Goal: Task Accomplishment & Management: Use online tool/utility

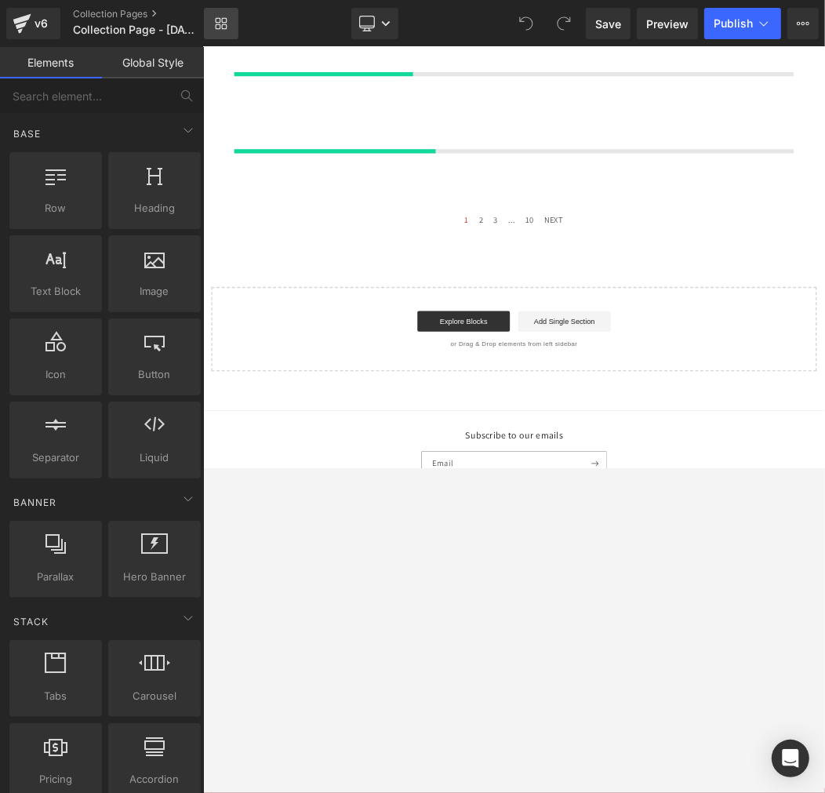
click at [220, 25] on icon at bounding box center [221, 23] width 13 height 13
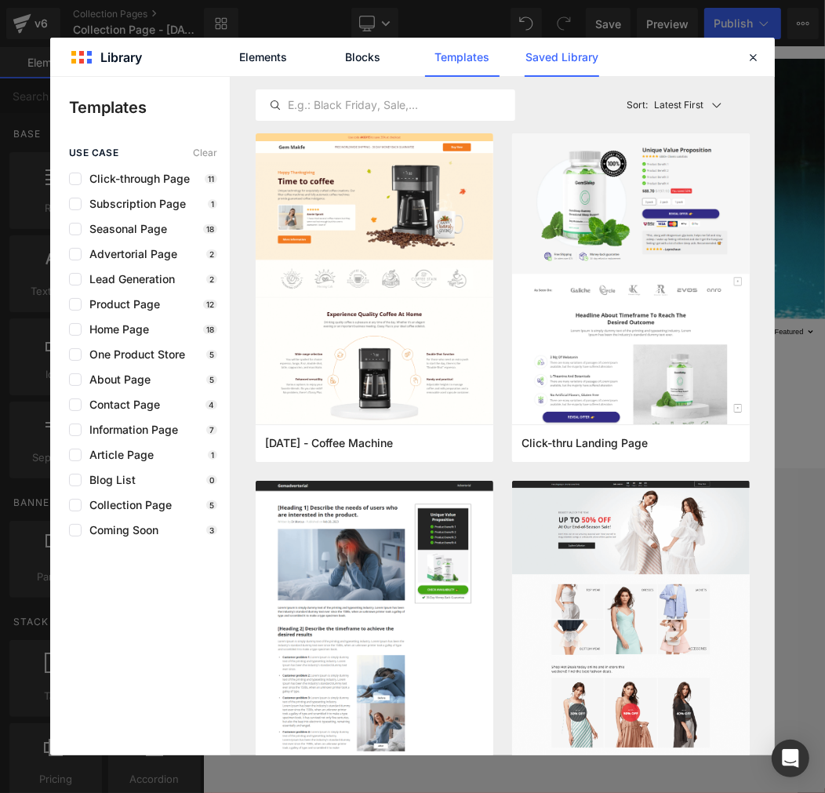
click at [555, 64] on link "Saved Library" at bounding box center [562, 57] width 75 height 39
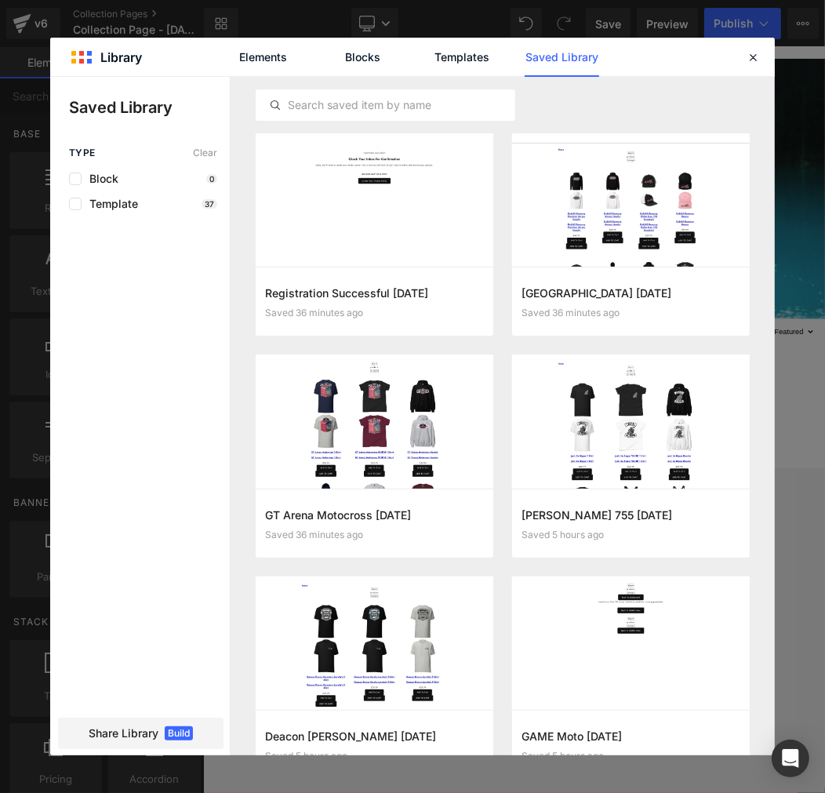
click at [147, 205] on div "Template 37" at bounding box center [143, 204] width 148 height 13
click at [395, 534] on button "Add to page" at bounding box center [358, 523] width 187 height 25
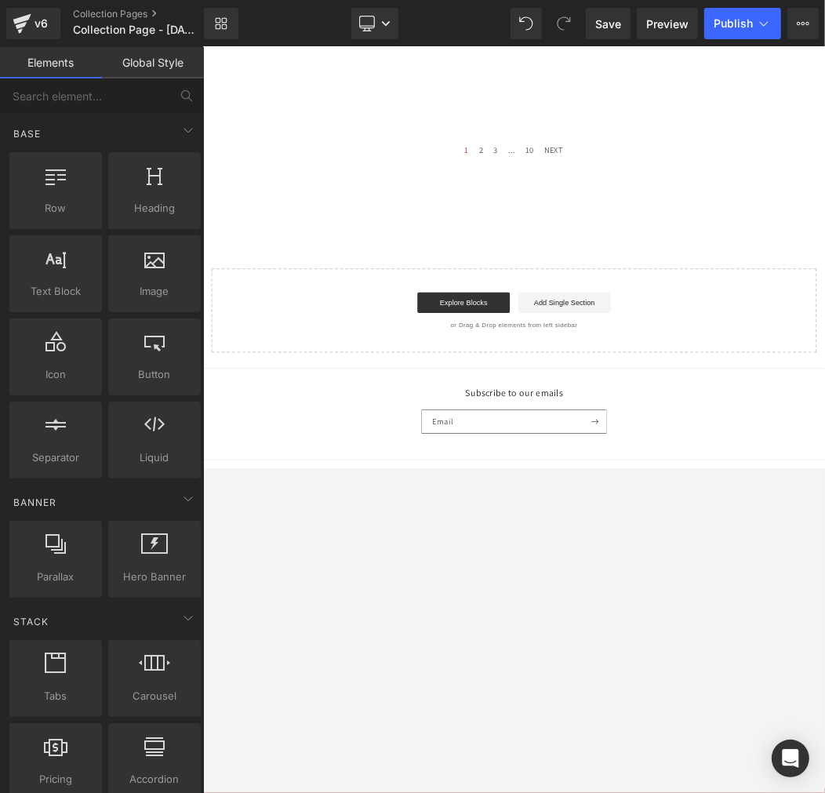
scroll to position [620, 0]
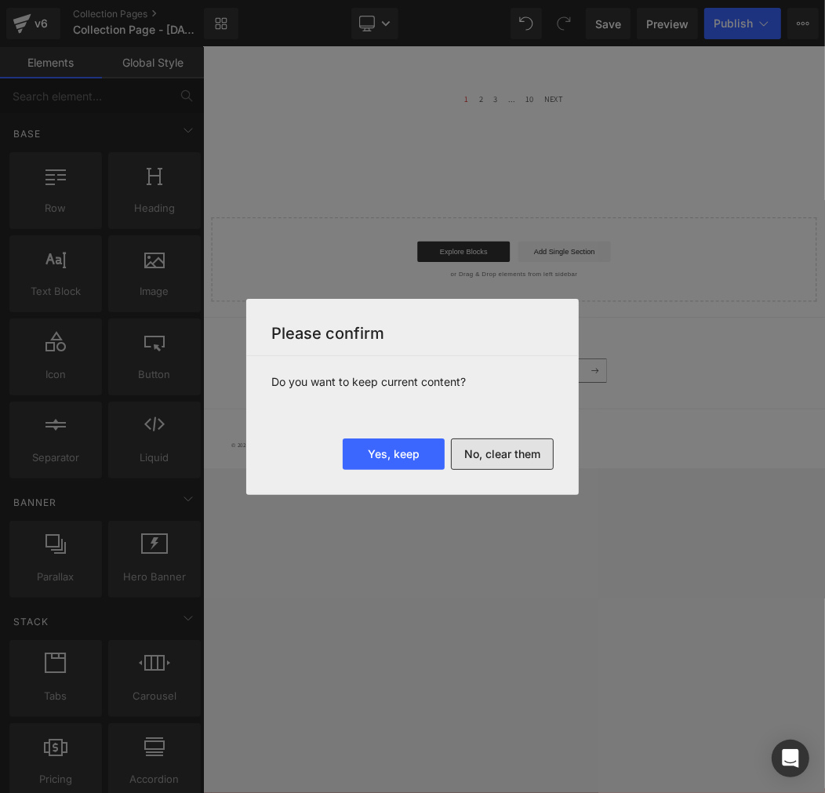
click at [504, 455] on button "No, clear them" at bounding box center [502, 453] width 103 height 31
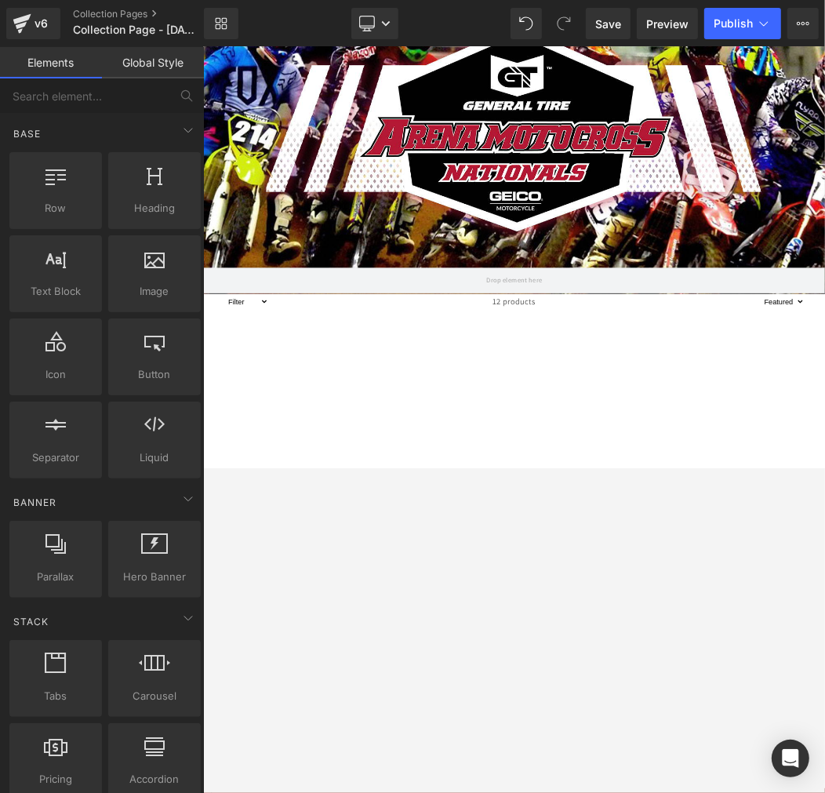
scroll to position [0, 0]
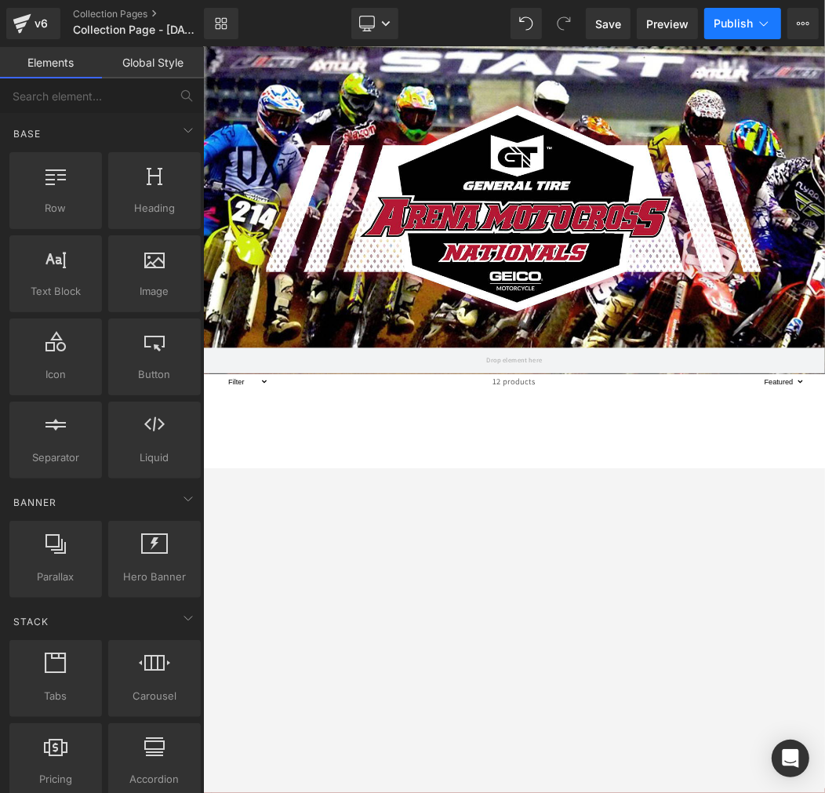
click at [742, 30] on button "Publish" at bounding box center [742, 23] width 77 height 31
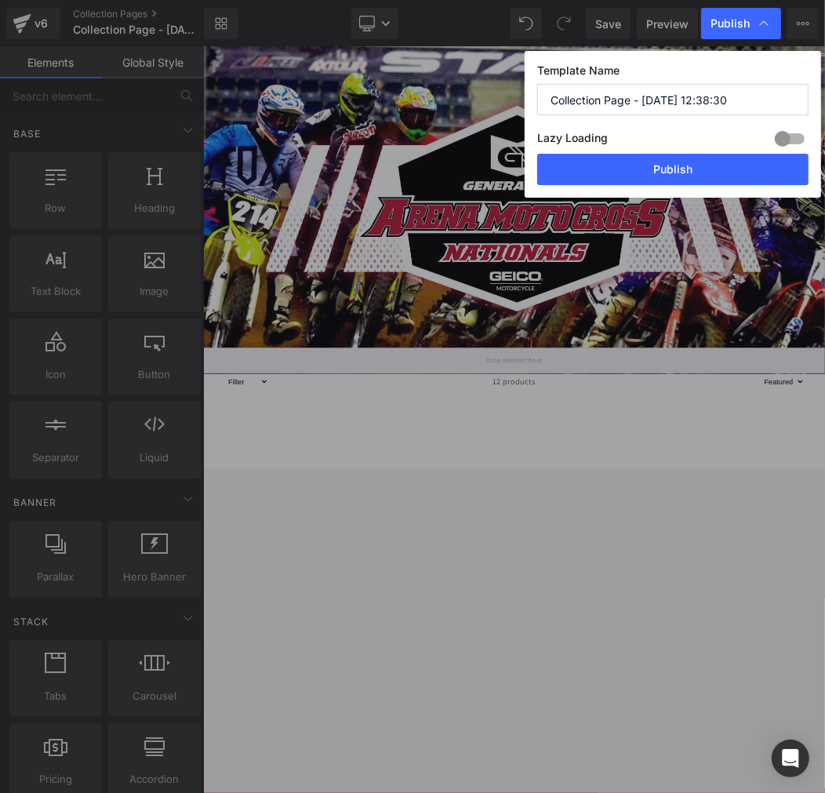
click at [723, 91] on input "Collection Page - Aug 27, 12:38:30" at bounding box center [672, 99] width 271 height 31
click at [694, 97] on input "Collection Page - Aug 27, 12:38:30" at bounding box center [672, 99] width 271 height 31
paste input "GT Arena Motocross"
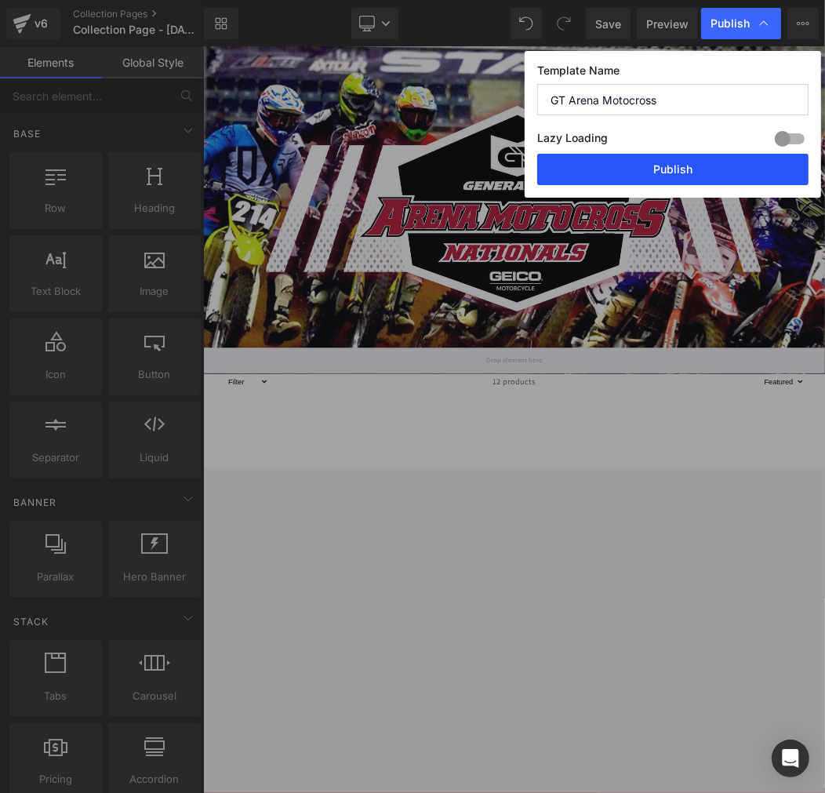
type input "GT Arena Motocross"
click at [686, 167] on button "Publish" at bounding box center [672, 169] width 271 height 31
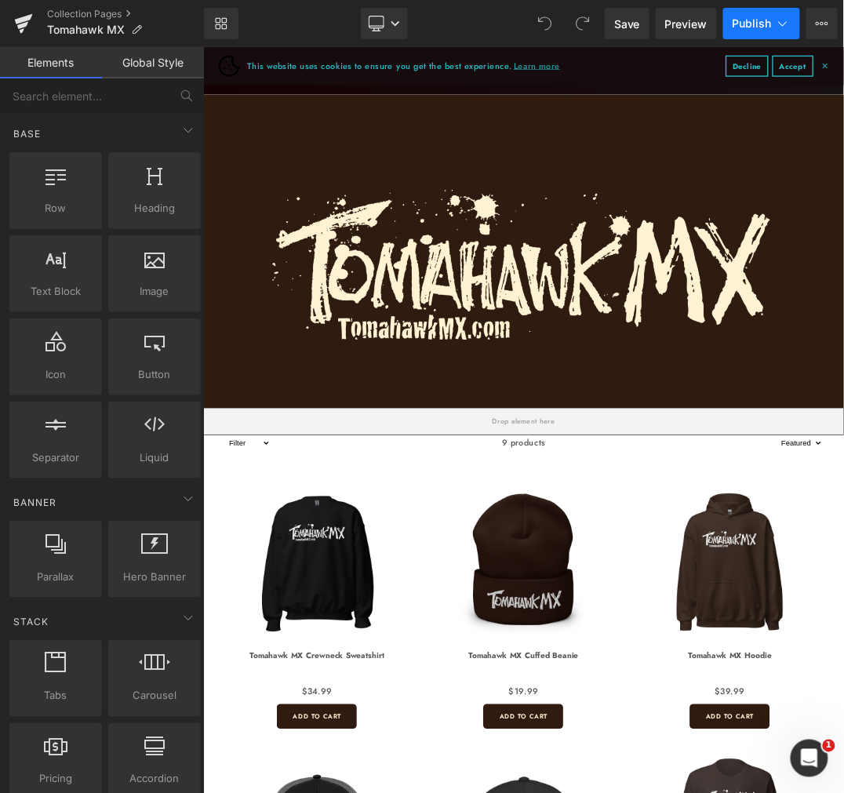
click at [767, 27] on span "Publish" at bounding box center [751, 23] width 39 height 13
click at [763, 17] on span "Publish" at bounding box center [751, 23] width 39 height 13
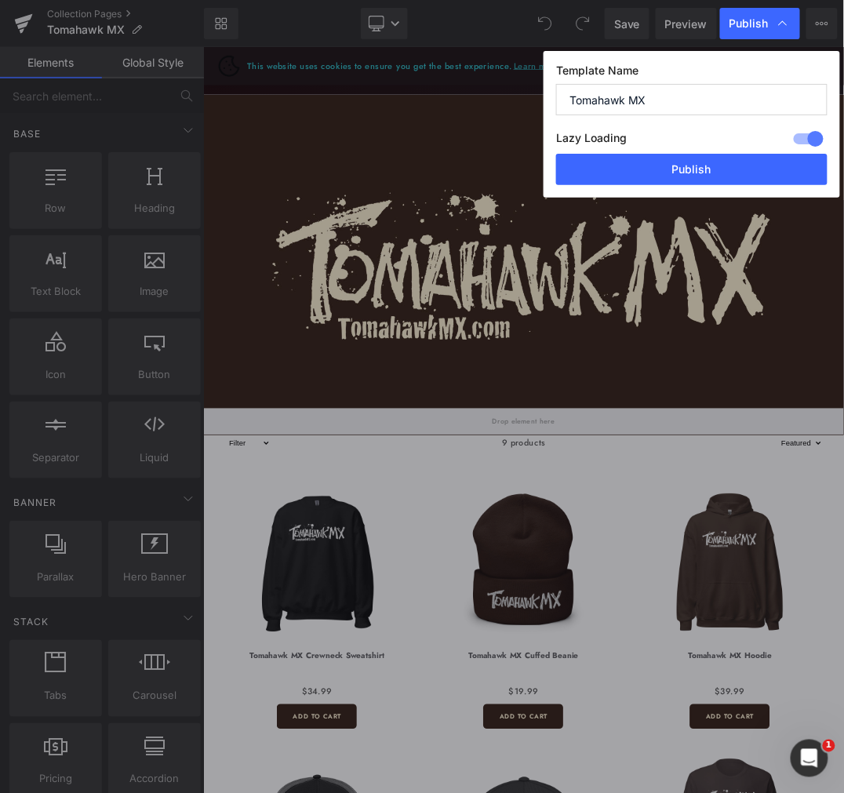
click at [675, 94] on input "Tomahawk MX" at bounding box center [691, 99] width 271 height 31
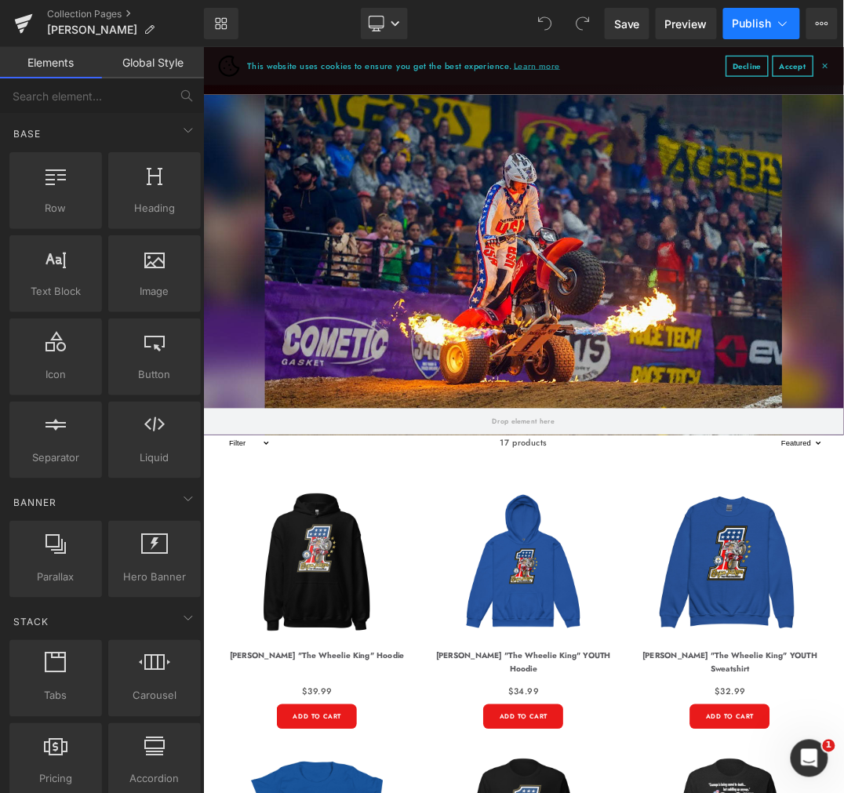
click at [755, 27] on span "Publish" at bounding box center [751, 23] width 39 height 13
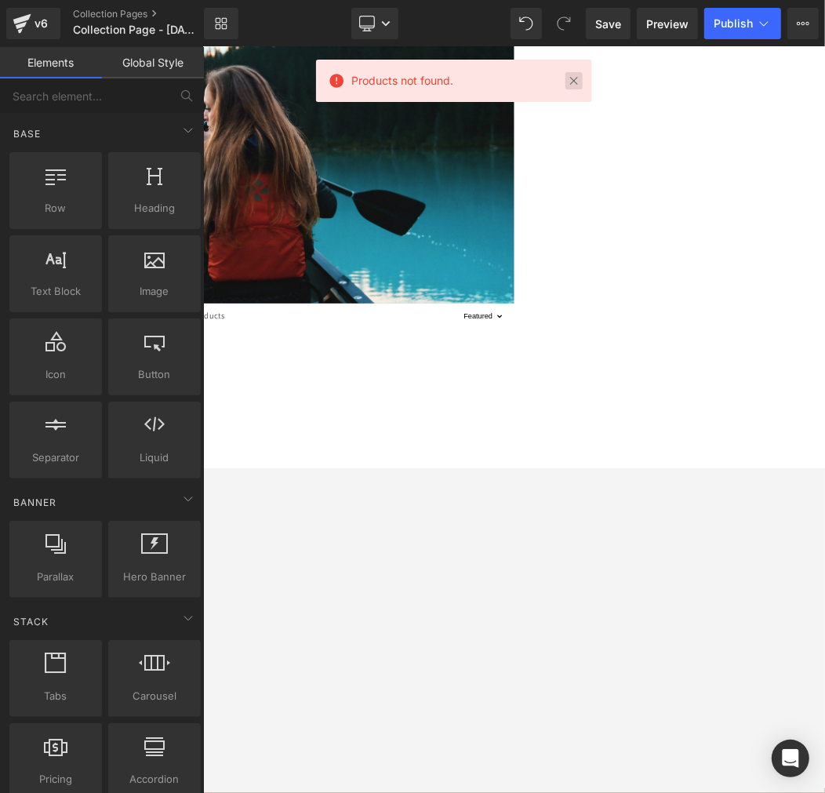
click at [573, 82] on link at bounding box center [573, 80] width 17 height 17
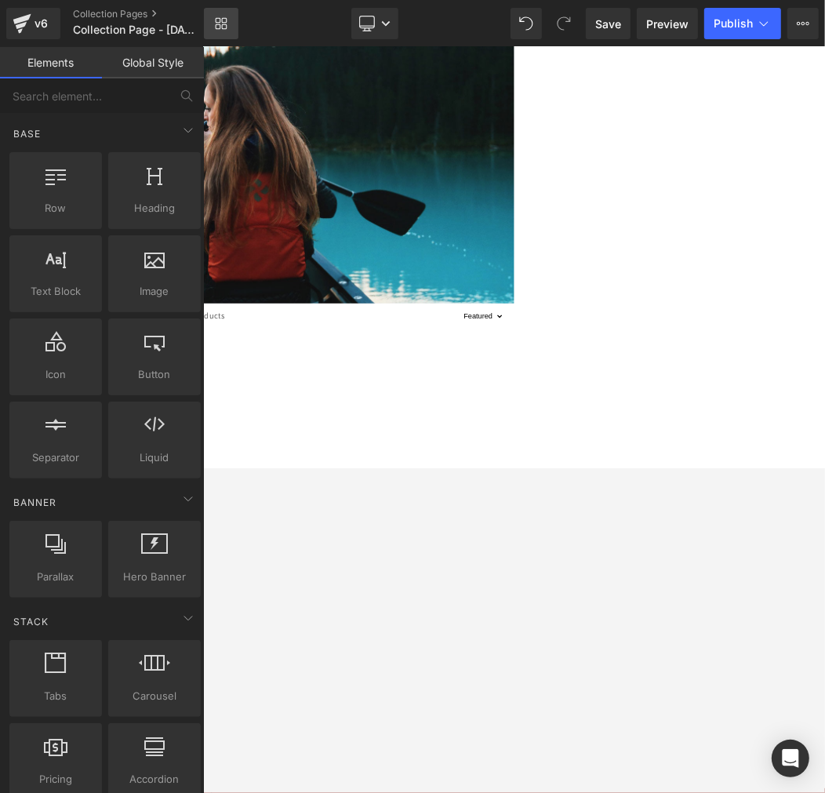
click at [216, 21] on icon at bounding box center [221, 23] width 13 height 13
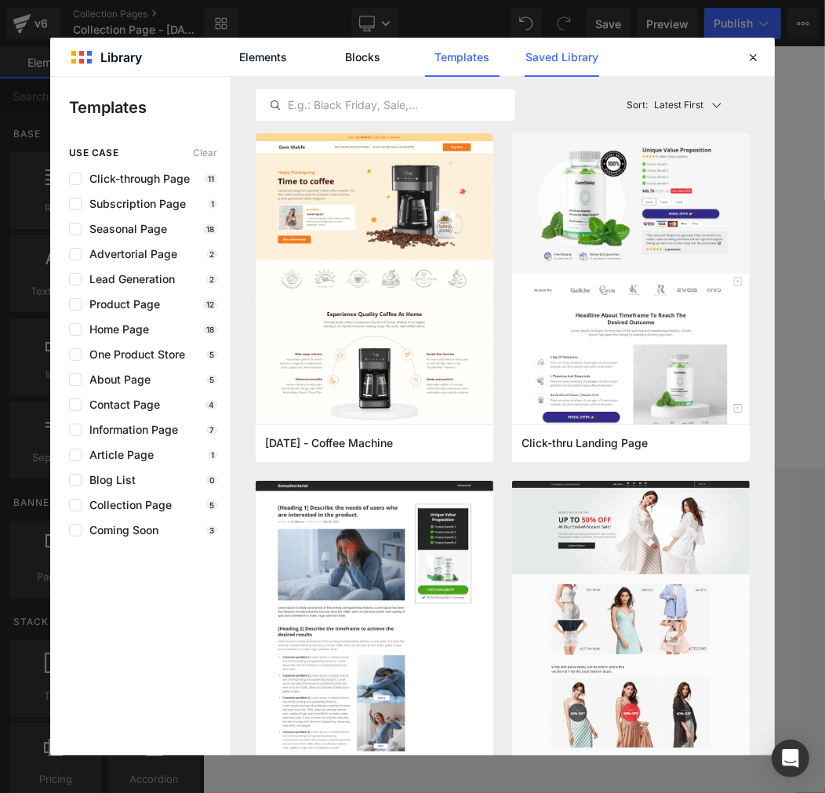
click at [559, 67] on link "Saved Library" at bounding box center [562, 57] width 75 height 39
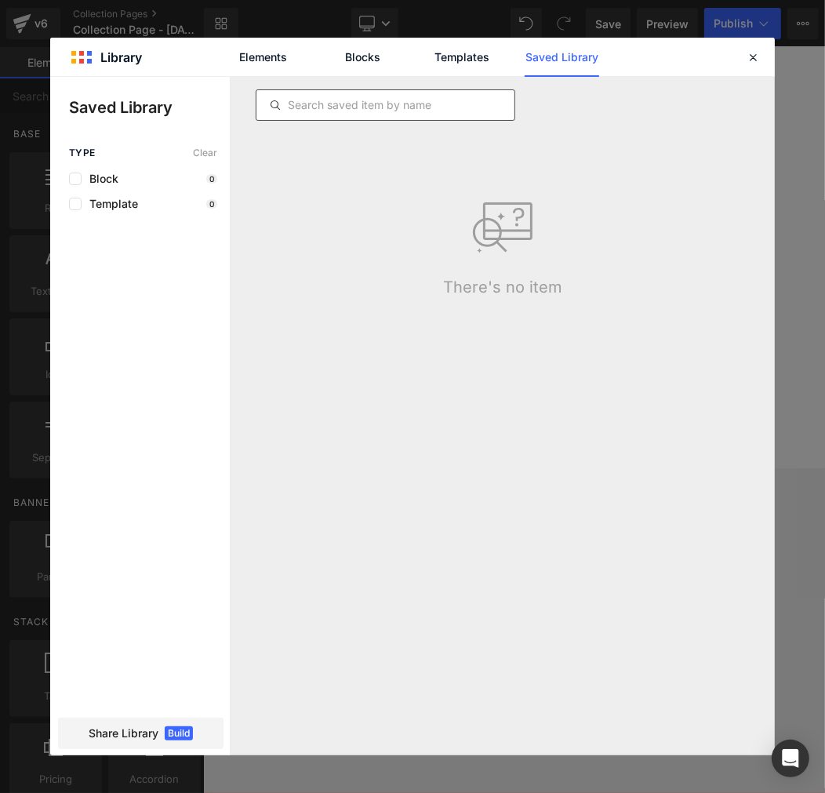
click at [409, 89] on div at bounding box center [386, 104] width 260 height 31
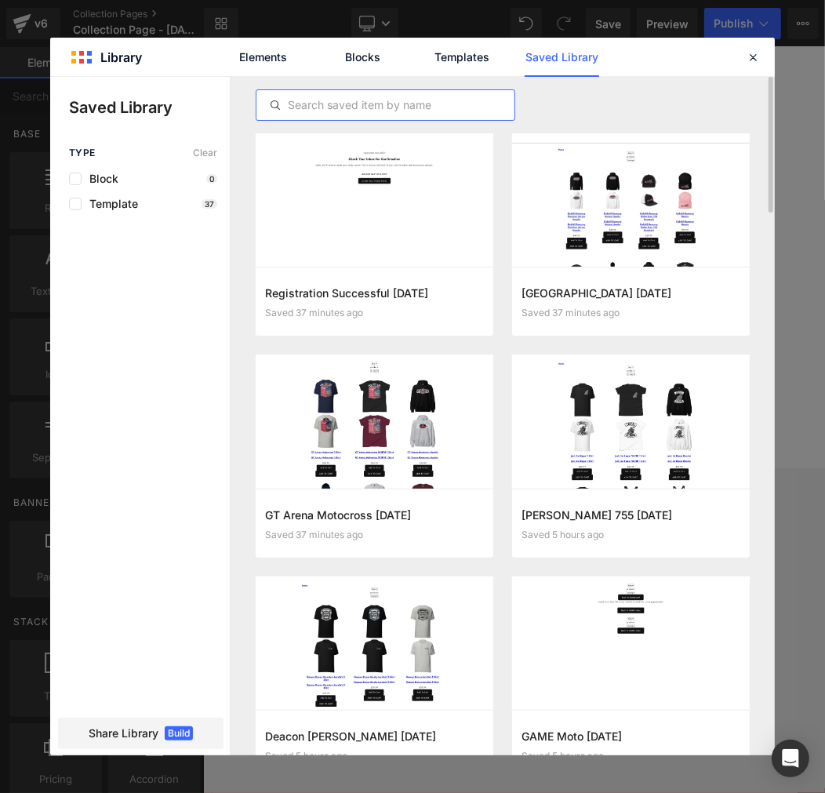
click at [398, 102] on input "text" at bounding box center [385, 105] width 258 height 19
paste input "Bryan Jackson"
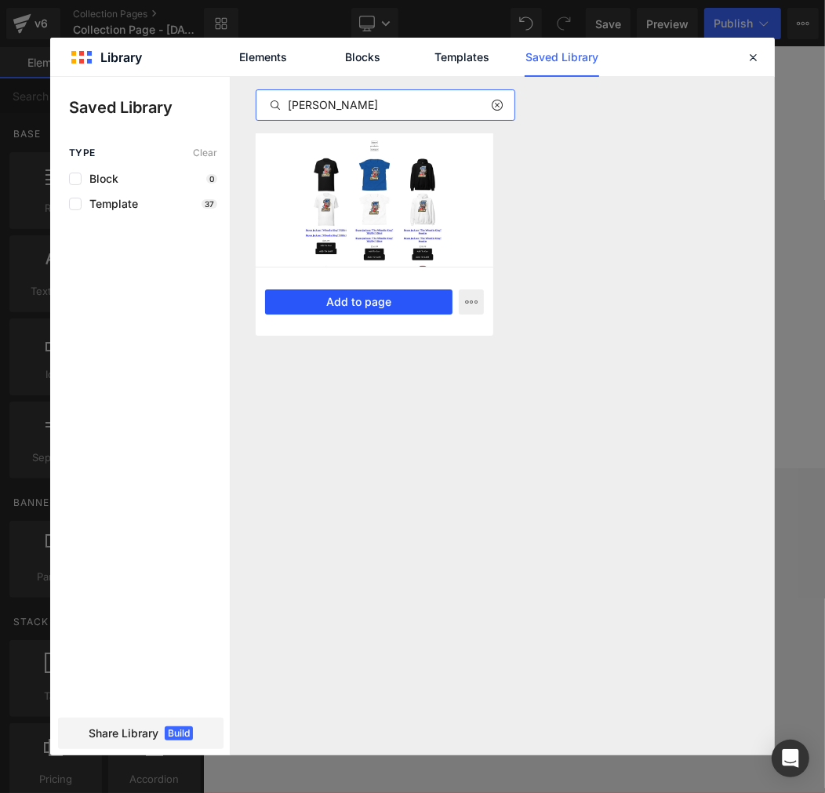
type input "Bryan Jackson"
click at [376, 307] on button "Add to page" at bounding box center [358, 301] width 187 height 25
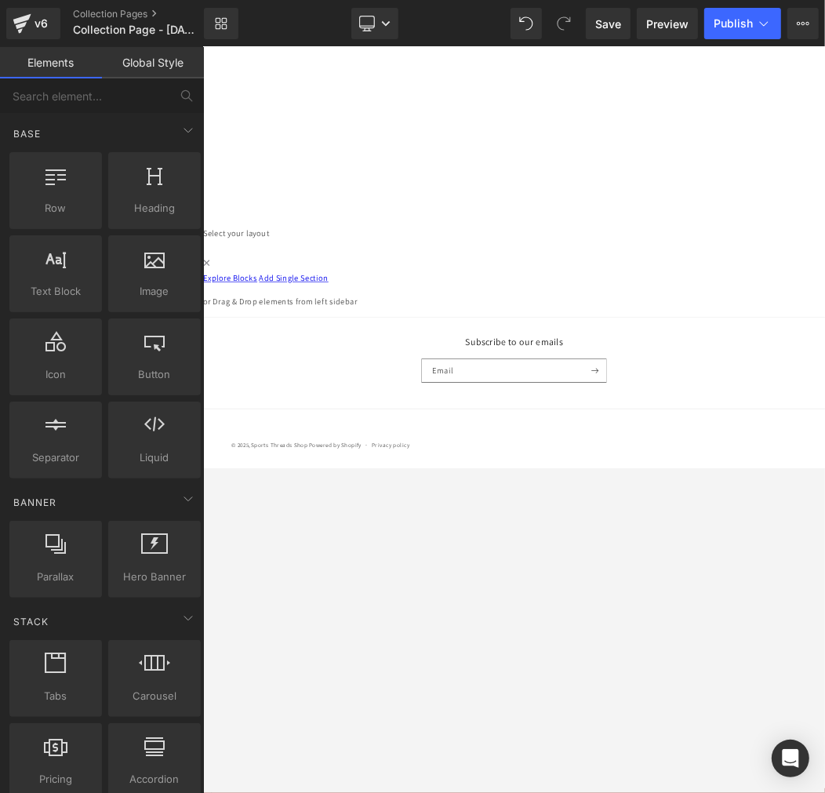
scroll to position [620, 0]
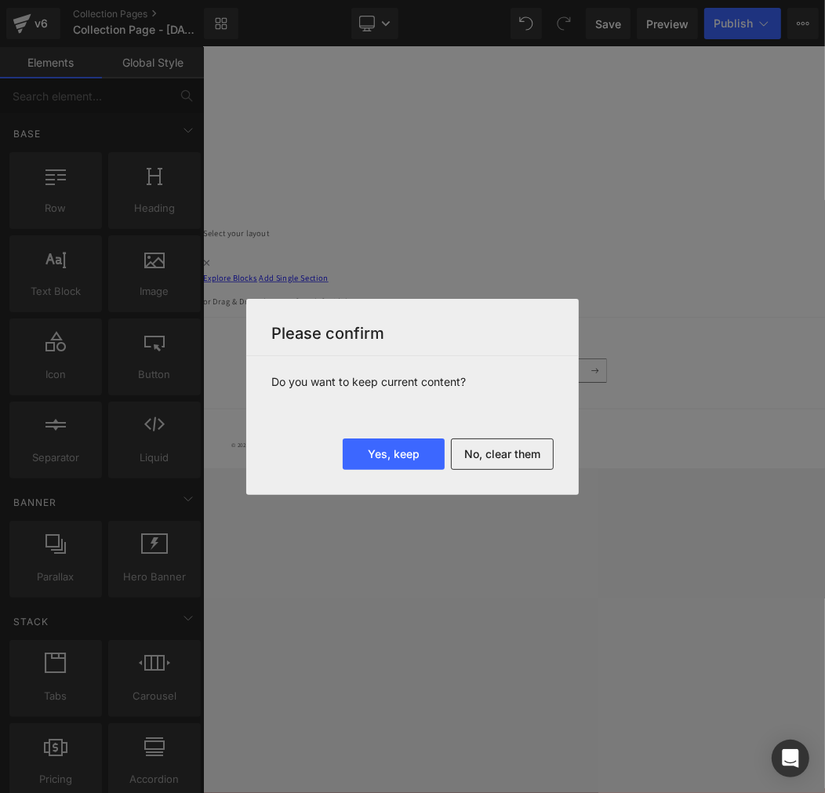
click at [491, 450] on button "No, clear them" at bounding box center [502, 453] width 103 height 31
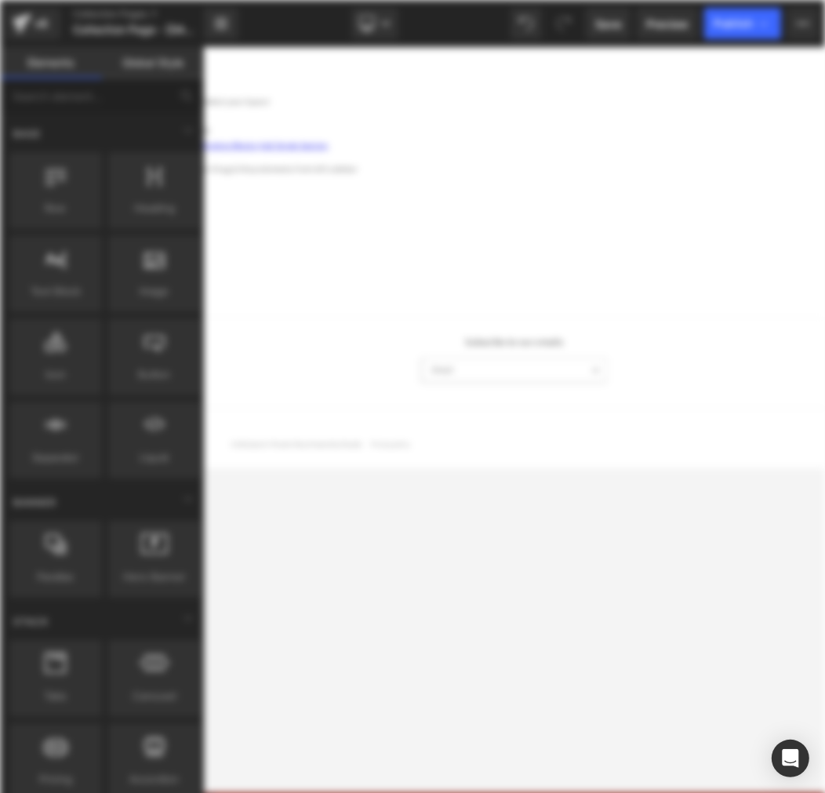
scroll to position [0, 0]
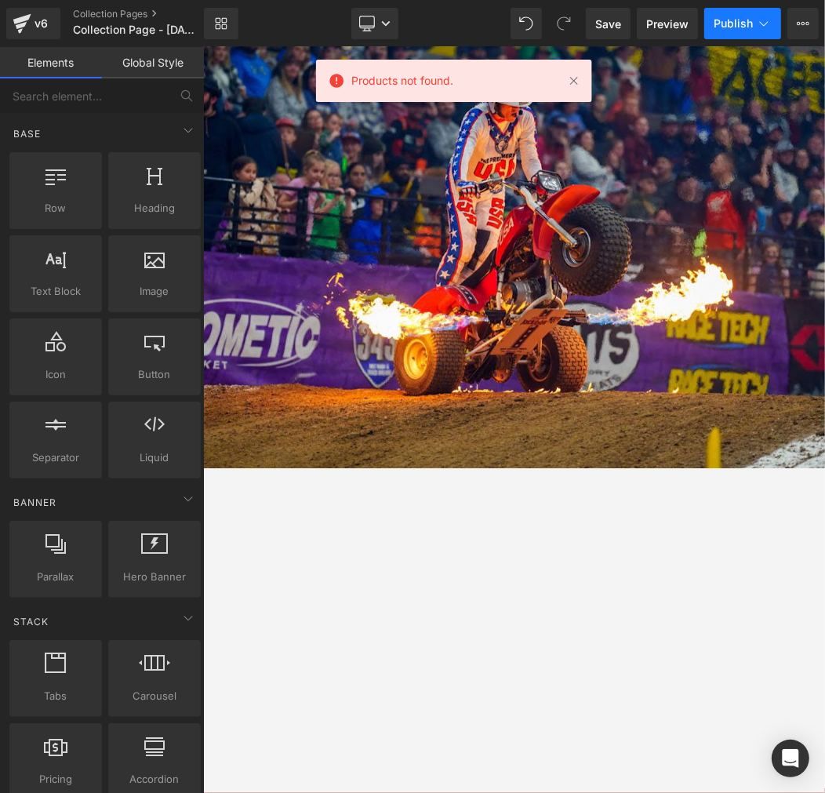
click at [746, 27] on span "Publish" at bounding box center [733, 23] width 39 height 13
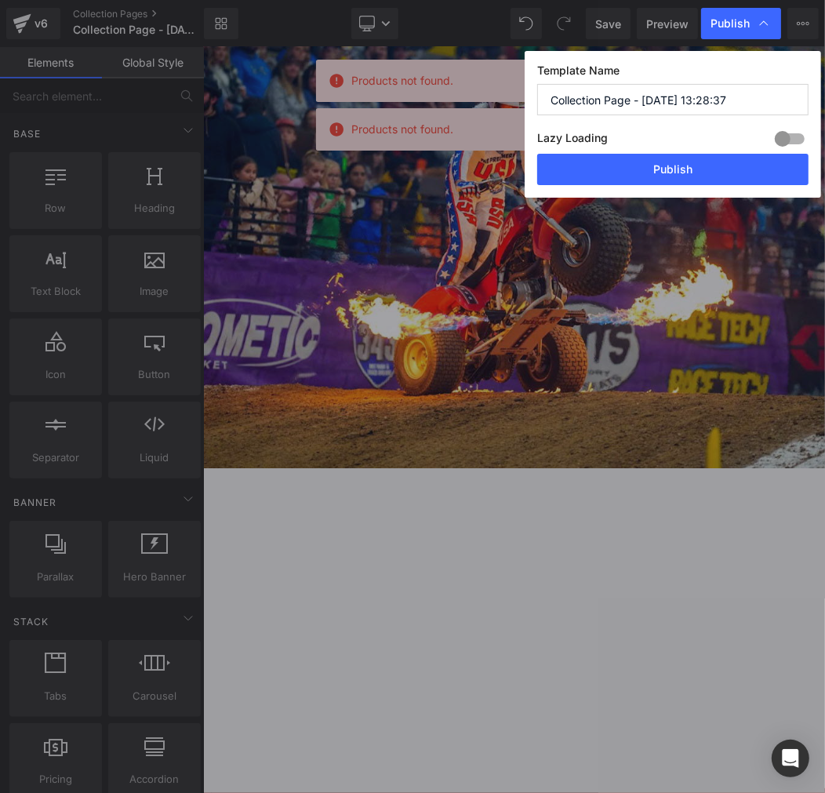
click at [722, 103] on input "Collection Page - Aug 27, 13:28:37" at bounding box center [672, 99] width 271 height 31
click at [587, 106] on input "Collection Page - Aug 27, 13:28:37" at bounding box center [672, 99] width 271 height 31
paste input "Bryan Jackson"
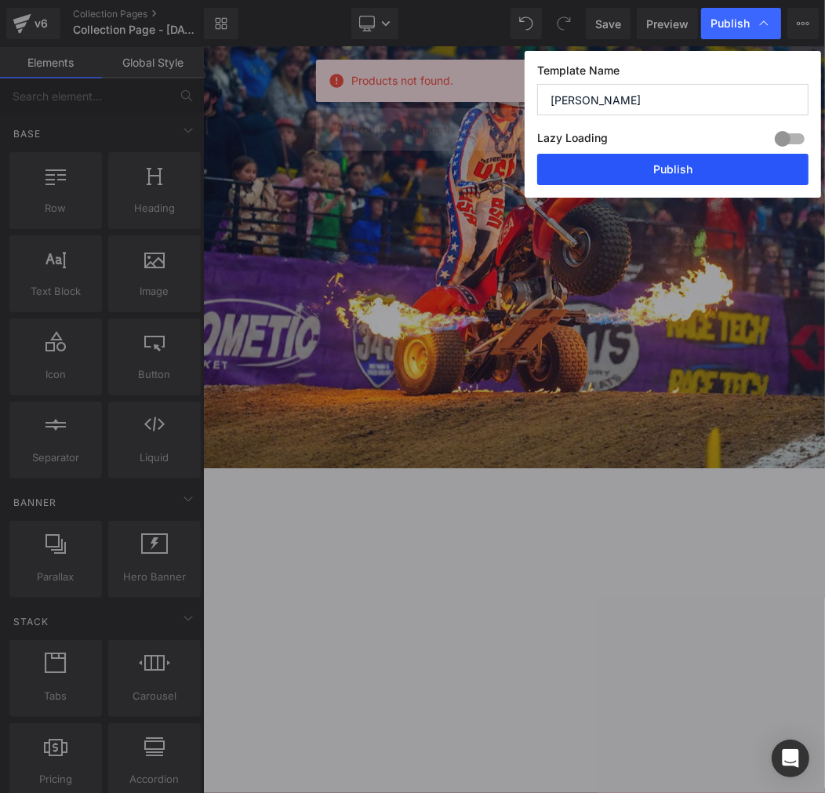
type input "Bryan Jackson"
click at [676, 180] on button "Publish" at bounding box center [672, 169] width 271 height 31
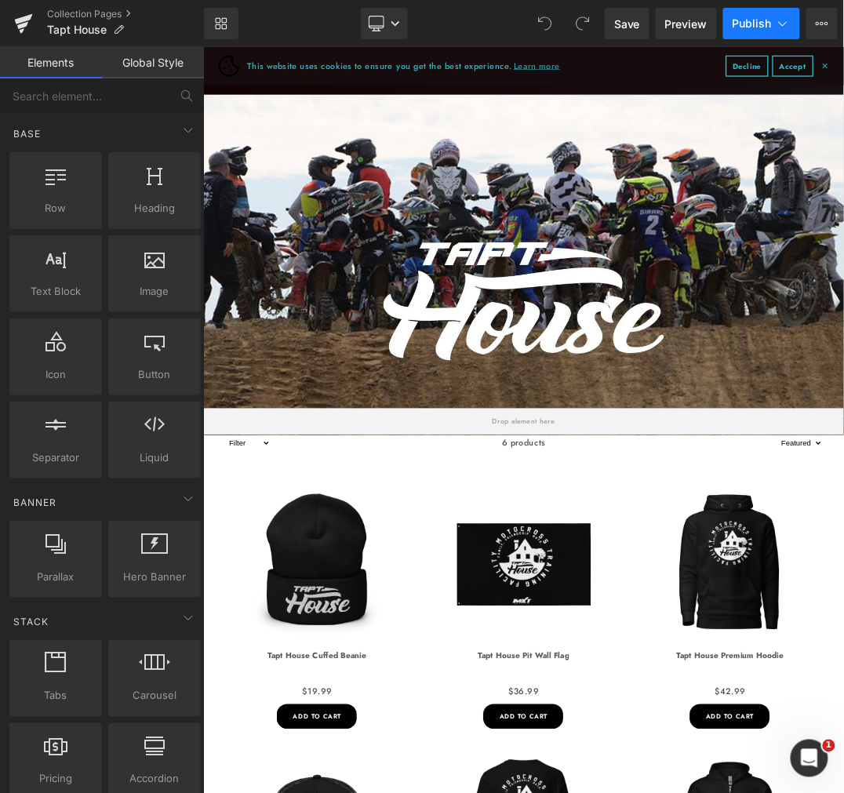
click at [769, 24] on span "Publish" at bounding box center [751, 23] width 39 height 13
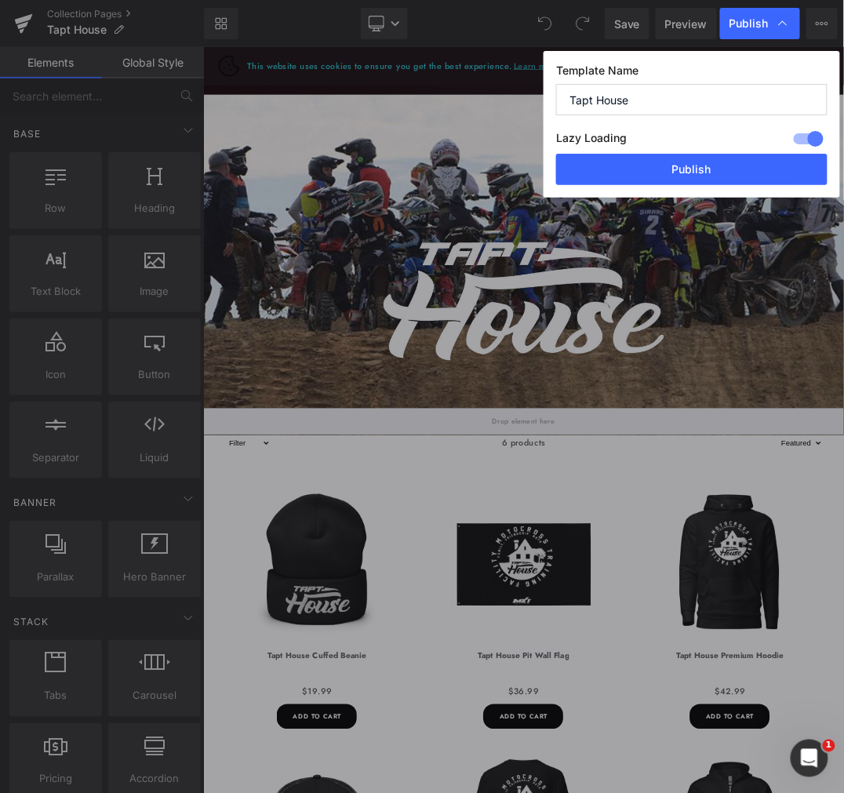
click at [636, 92] on input "Tapt House" at bounding box center [691, 99] width 271 height 31
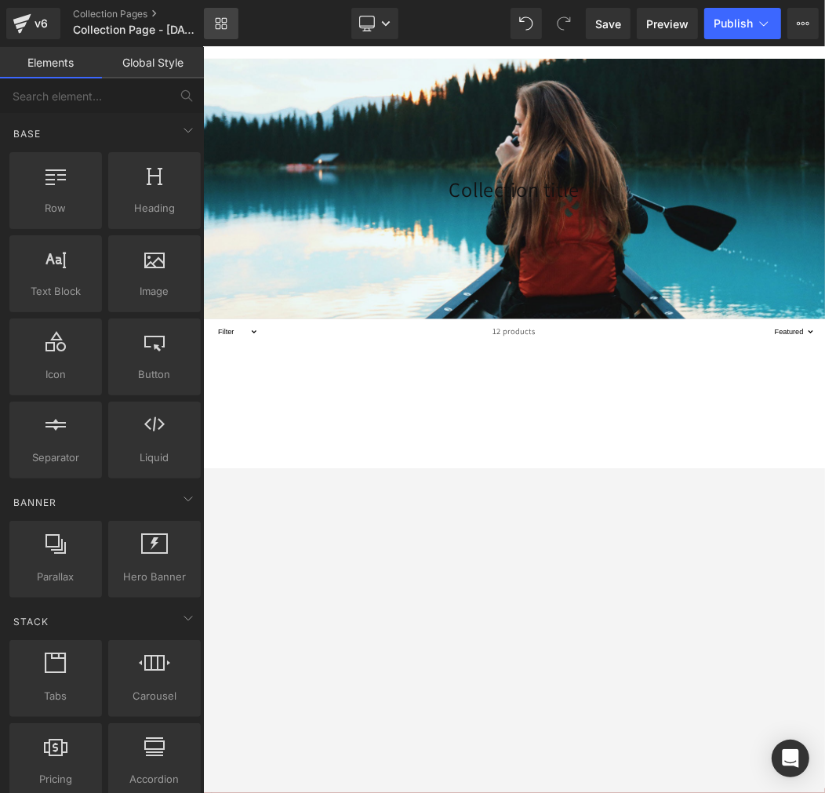
click at [226, 19] on icon at bounding box center [224, 20] width 5 height 5
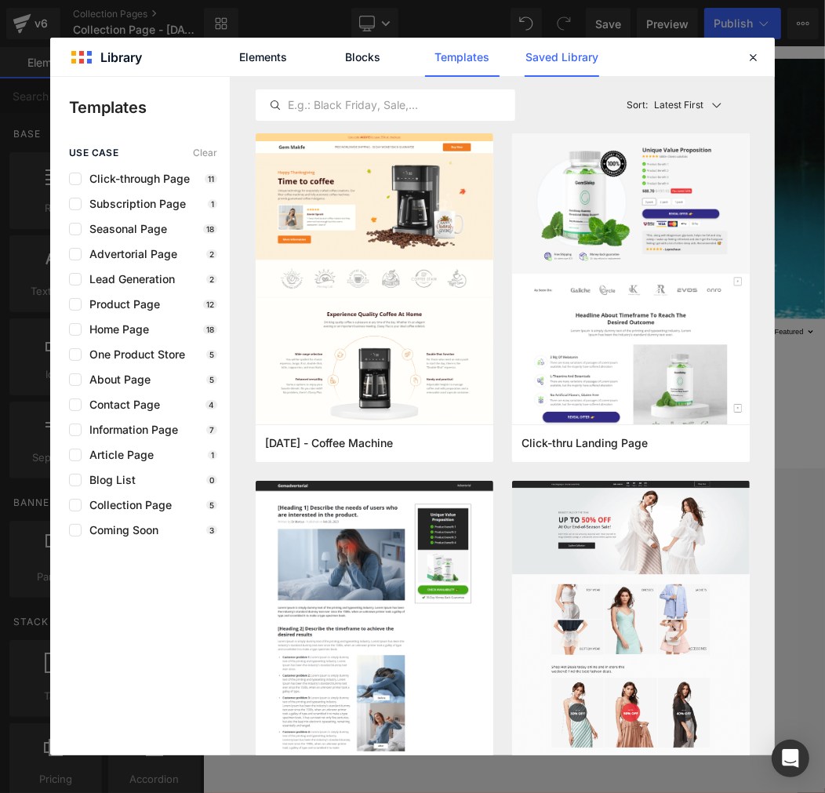
click at [586, 57] on link "Saved Library" at bounding box center [562, 57] width 75 height 39
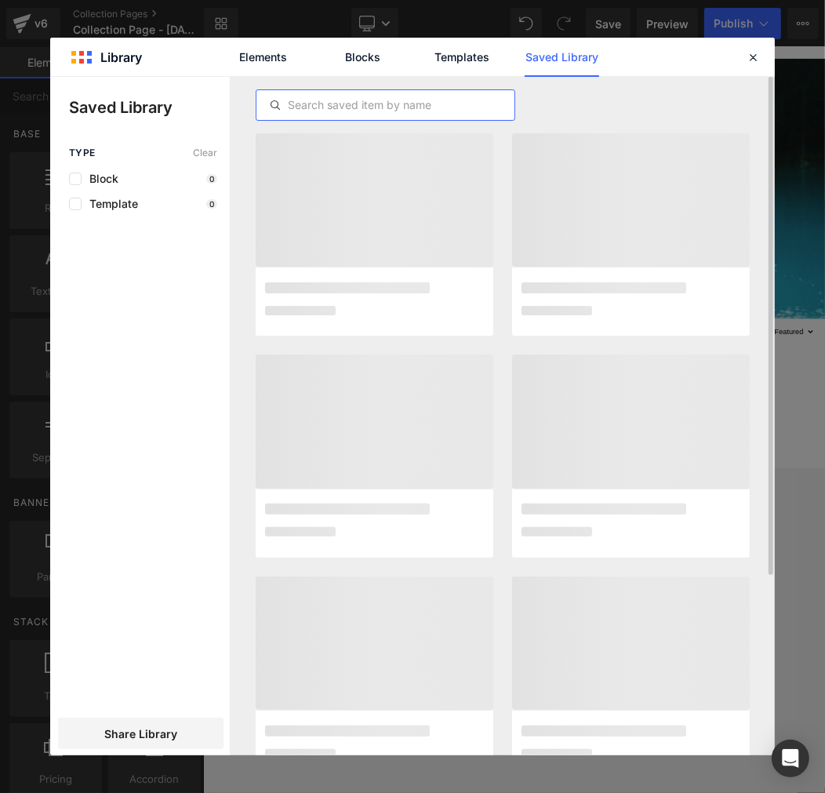
click at [403, 99] on input "text" at bounding box center [385, 105] width 258 height 19
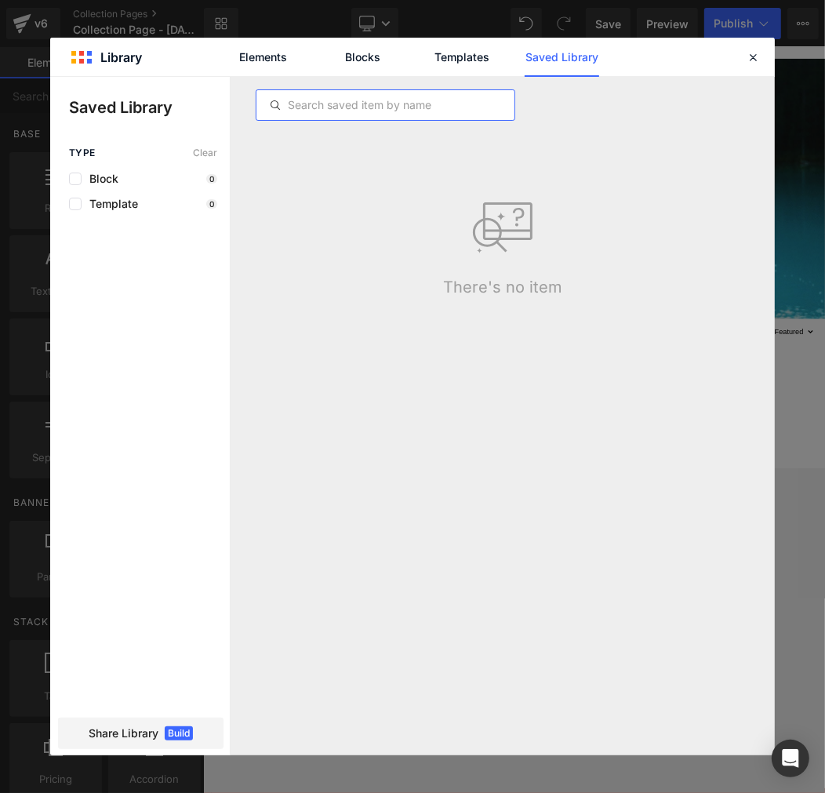
paste input "Tapt House"
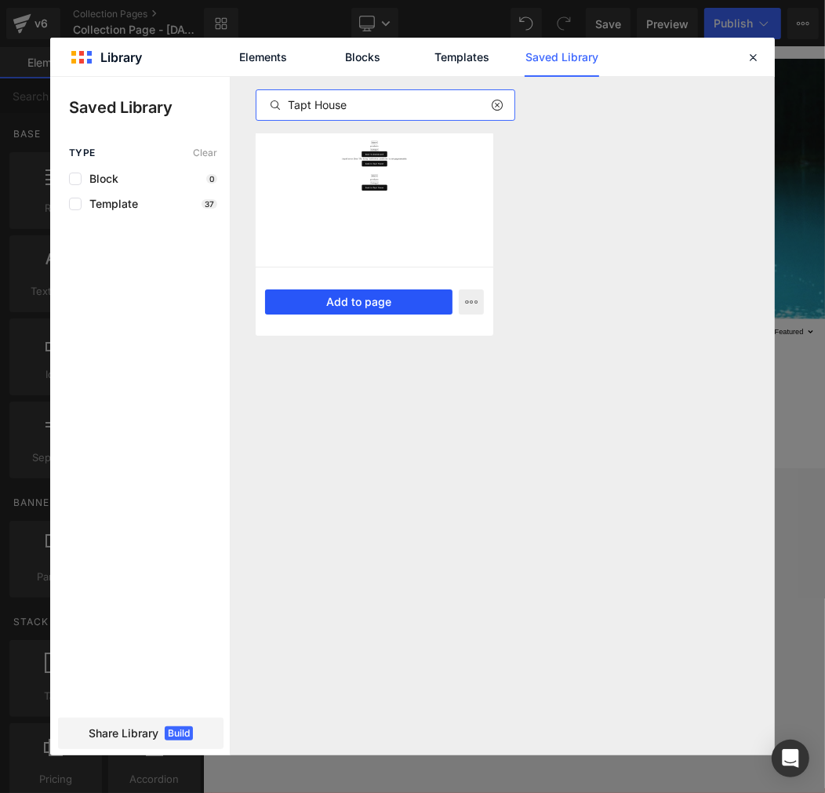
type input "Tapt House"
click at [401, 298] on button "Add to page" at bounding box center [358, 301] width 187 height 25
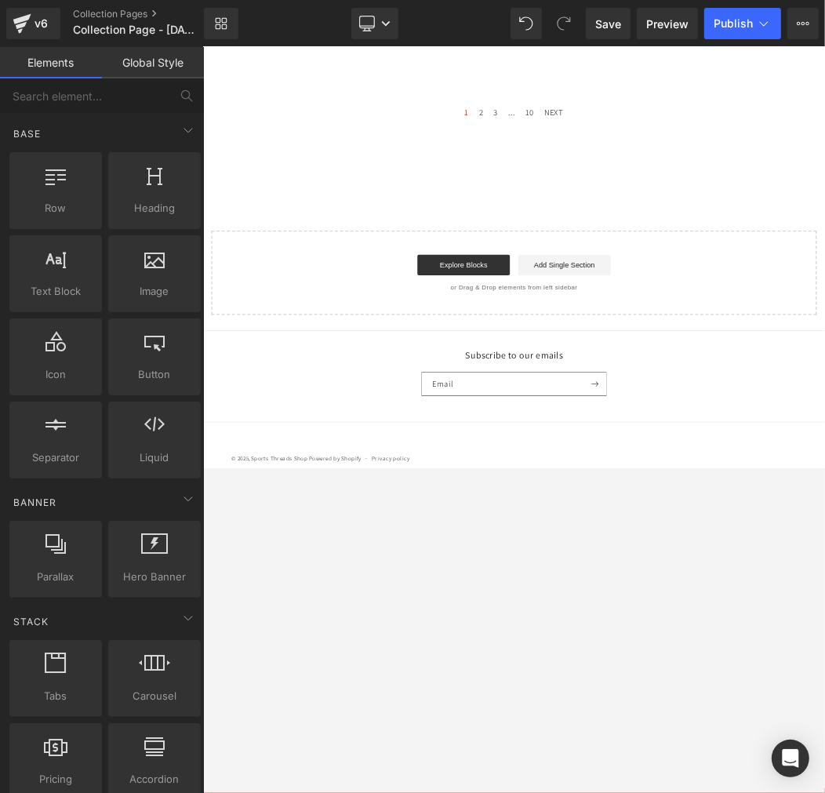
scroll to position [620, 0]
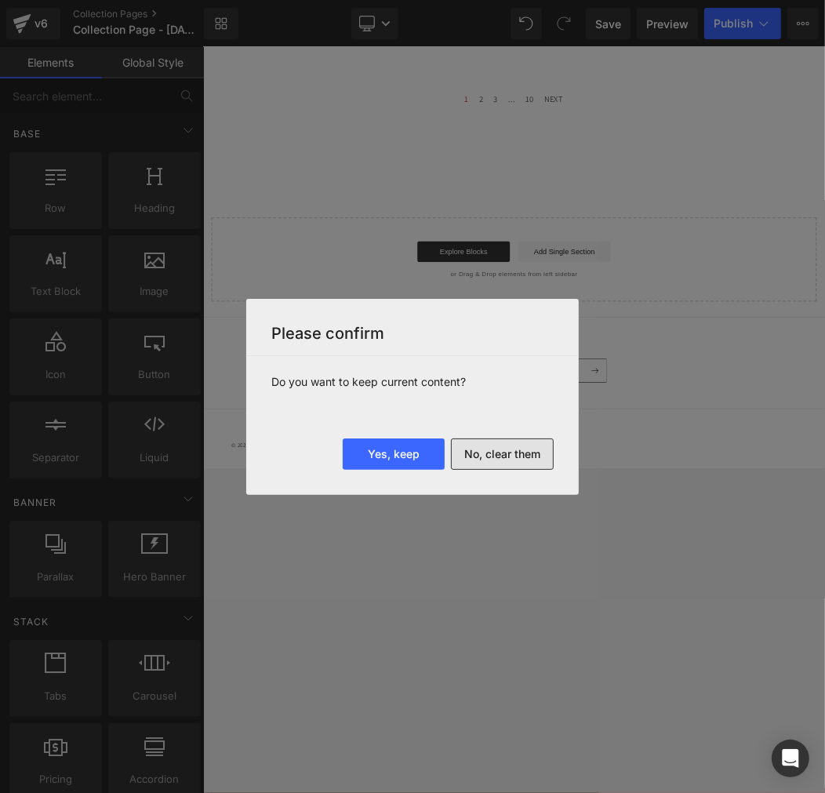
click at [515, 457] on button "No, clear them" at bounding box center [502, 453] width 103 height 31
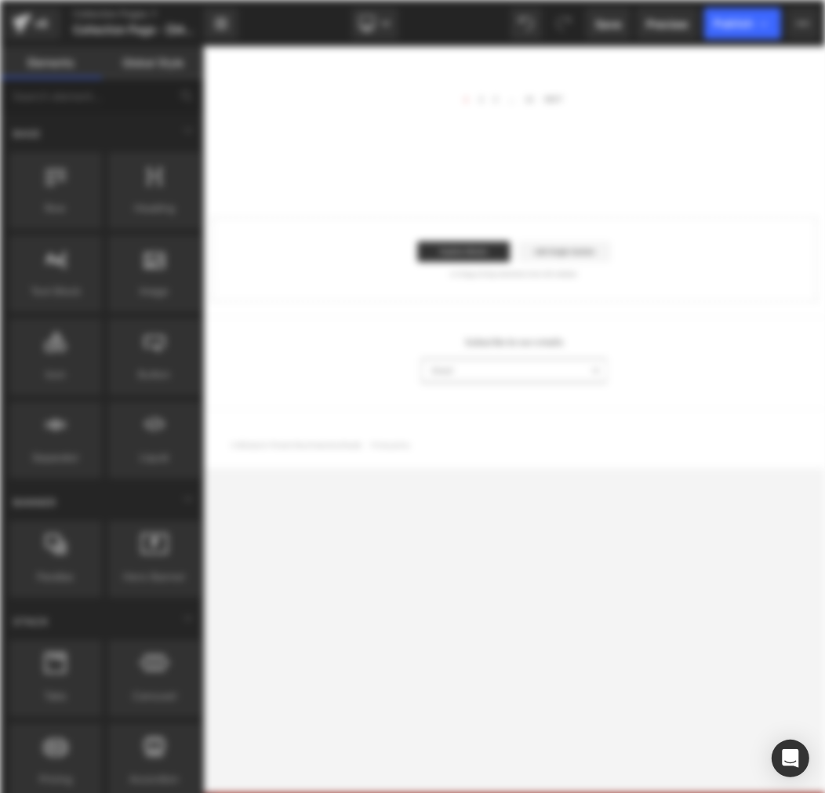
scroll to position [0, 0]
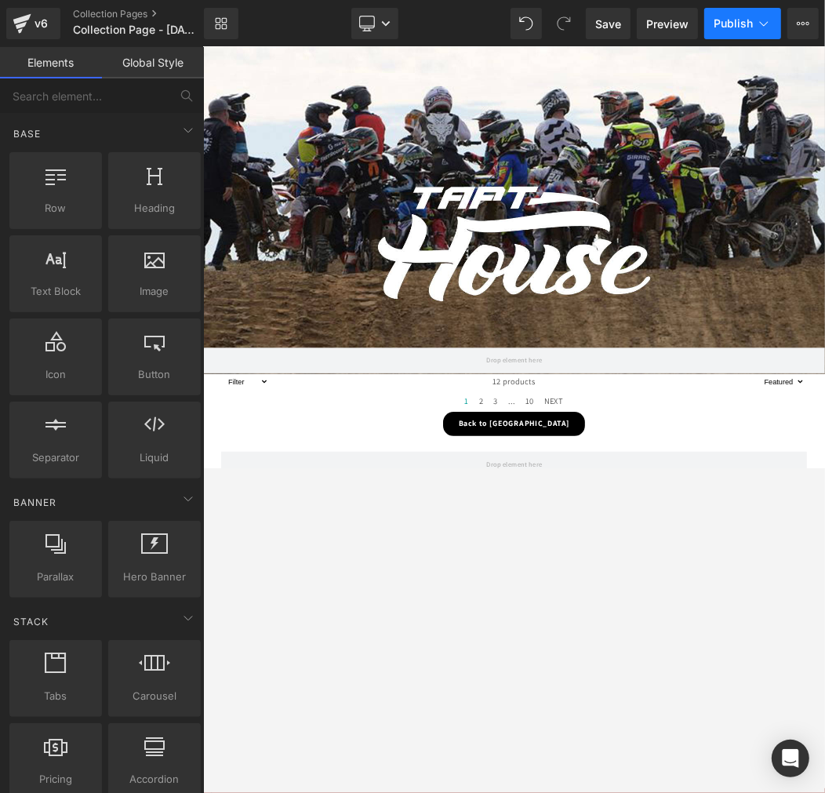
click at [735, 25] on span "Publish" at bounding box center [733, 23] width 39 height 13
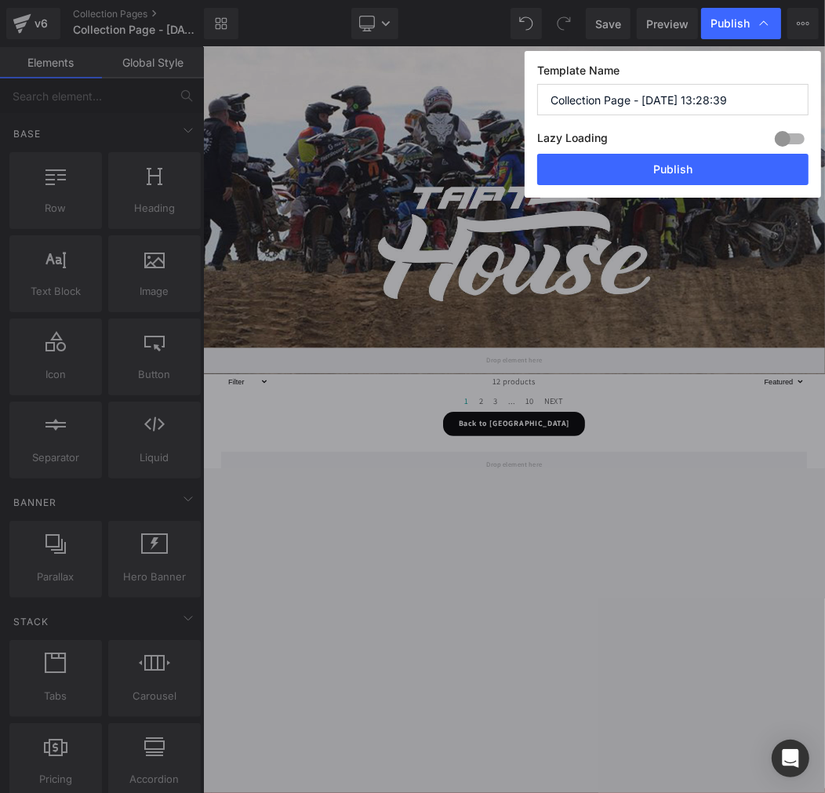
click at [656, 111] on input "Collection Page - Aug 27, 13:28:39" at bounding box center [672, 99] width 271 height 31
paste input "Tapt House"
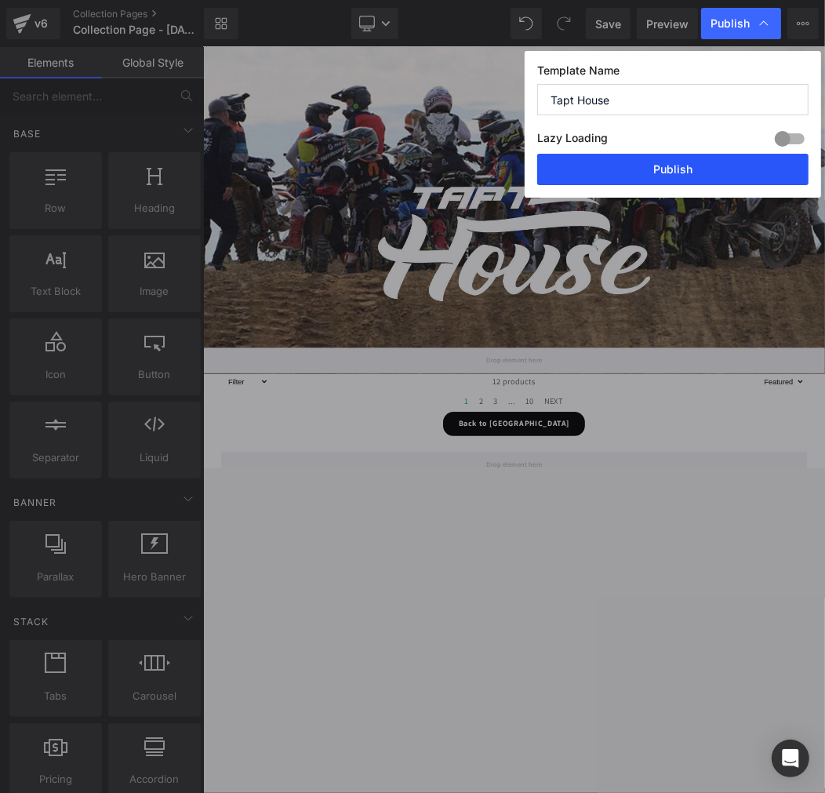
type input "Tapt House"
click at [656, 169] on button "Publish" at bounding box center [672, 169] width 271 height 31
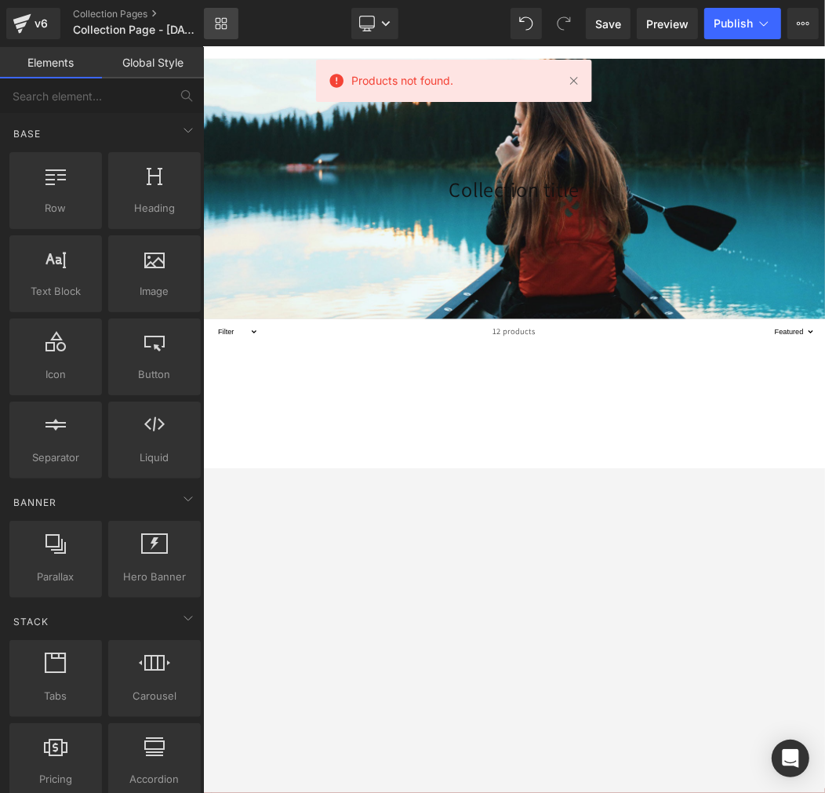
click at [220, 24] on icon at bounding box center [221, 23] width 13 height 13
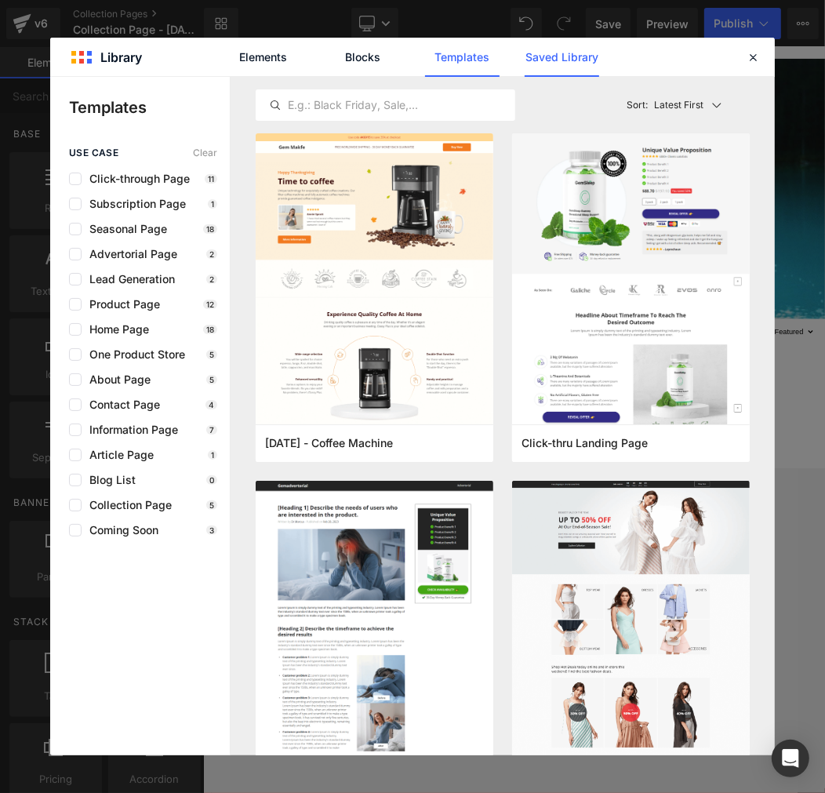
click at [553, 57] on link "Saved Library" at bounding box center [562, 57] width 75 height 39
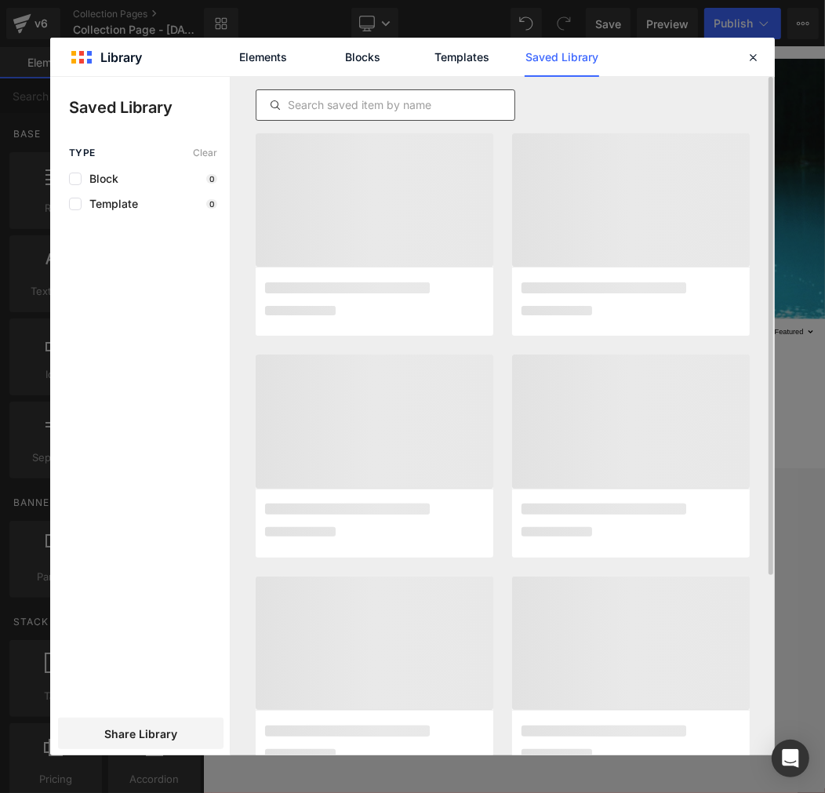
click at [406, 106] on input "text" at bounding box center [385, 105] width 258 height 19
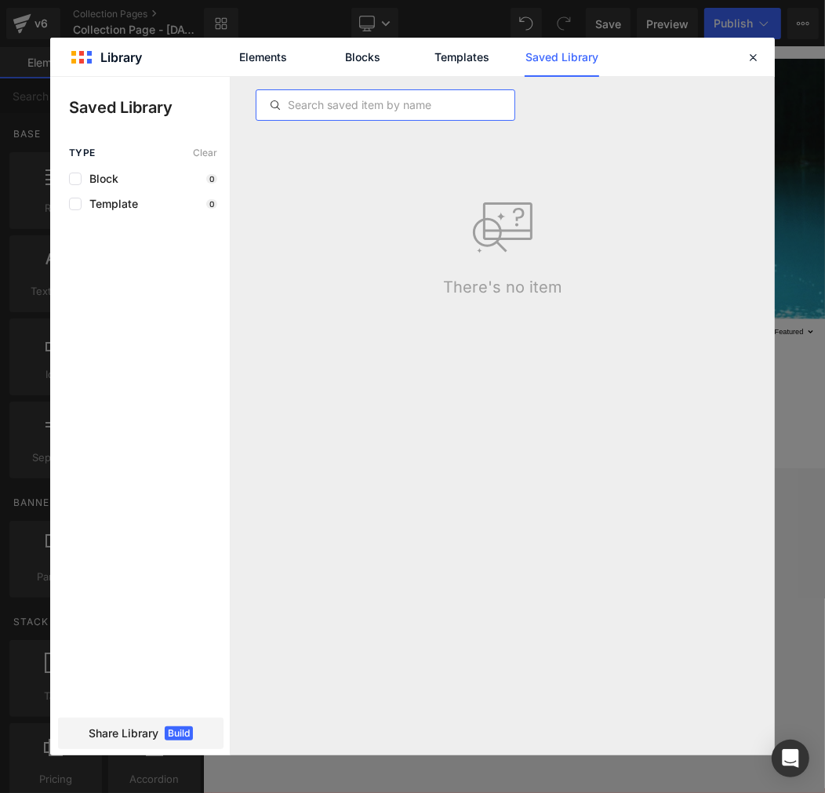
paste input "Tomahawk MX"
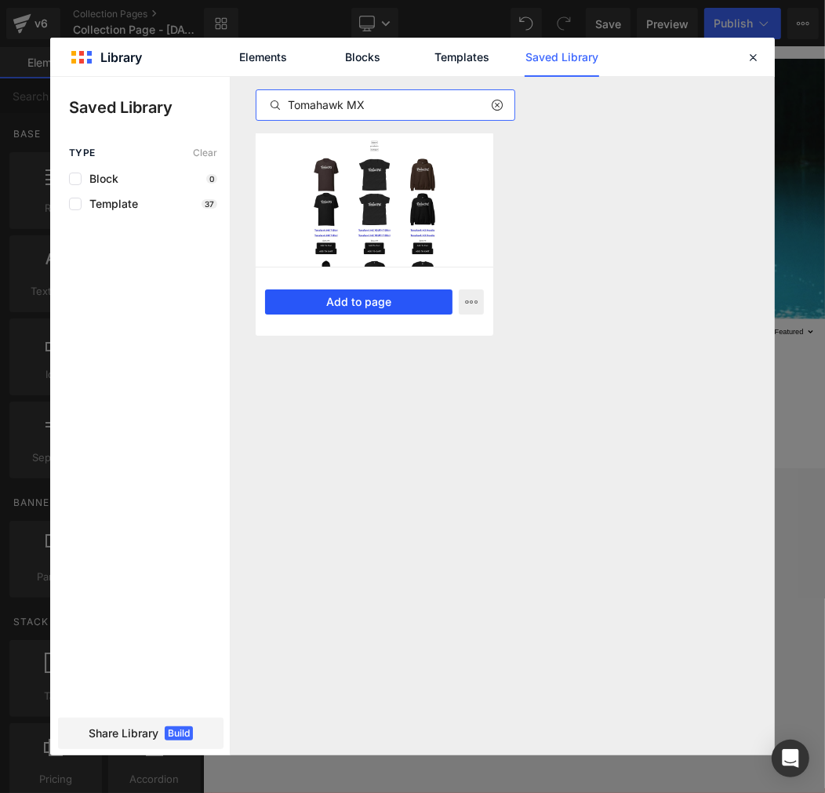
type input "Tomahawk MX"
click at [361, 296] on button "Add to page" at bounding box center [358, 301] width 187 height 25
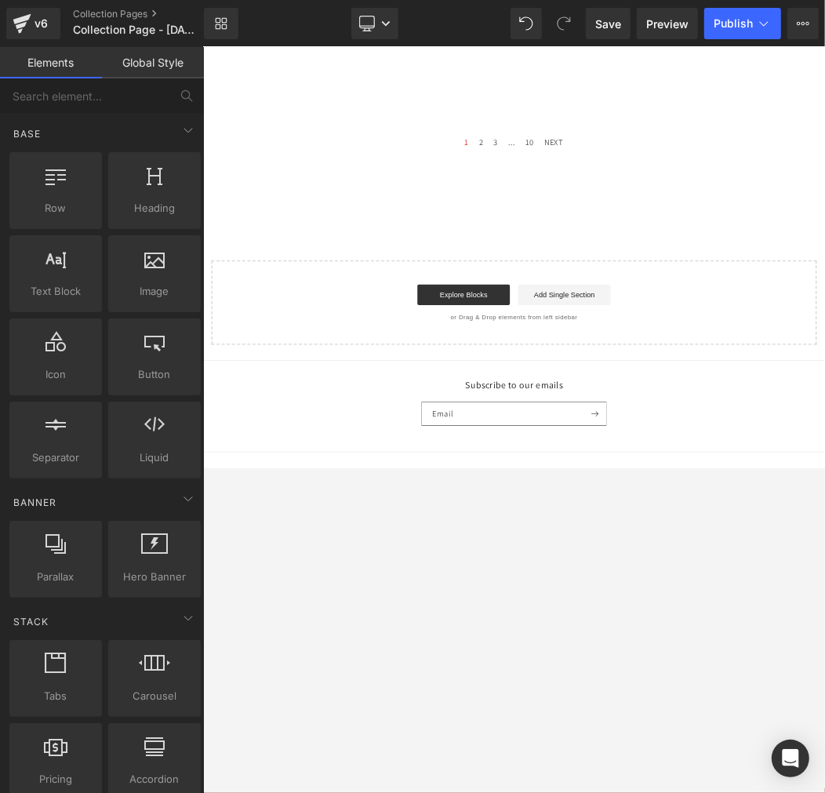
scroll to position [620, 0]
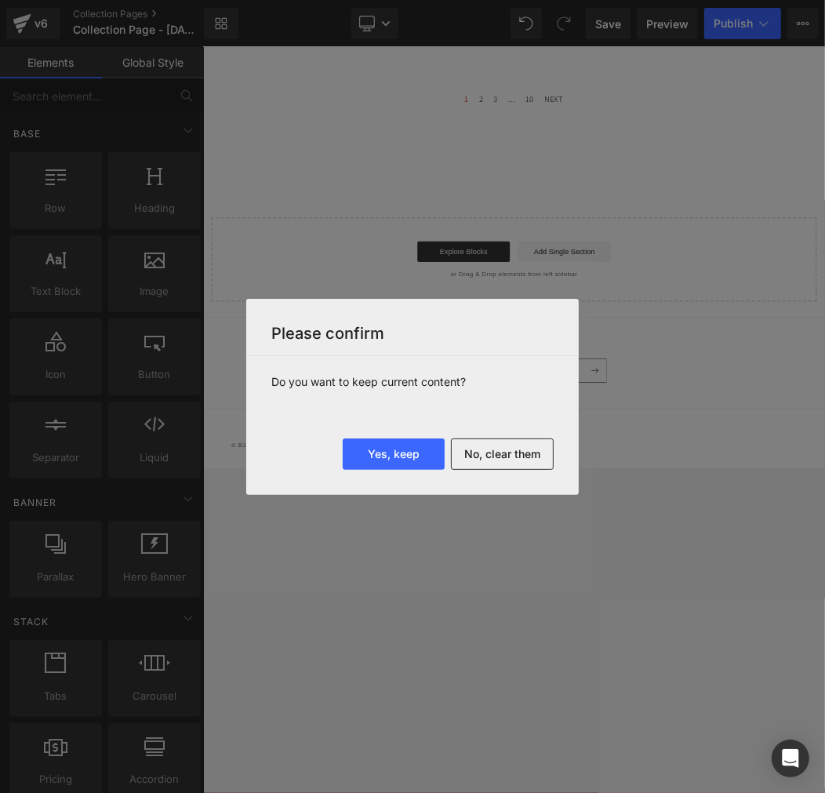
drag, startPoint x: 495, startPoint y: 476, endPoint x: 506, endPoint y: 453, distance: 25.3
click at [495, 475] on div "Yes, keep No, clear them" at bounding box center [412, 466] width 333 height 56
click at [506, 453] on button "No, clear them" at bounding box center [502, 453] width 103 height 31
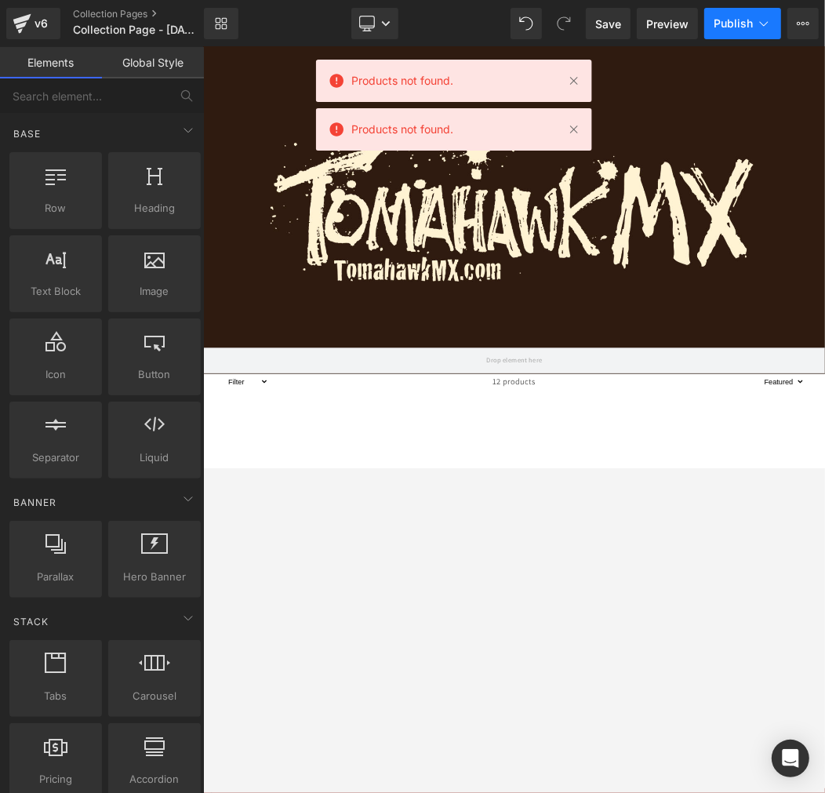
click at [751, 27] on span "Publish" at bounding box center [733, 23] width 39 height 13
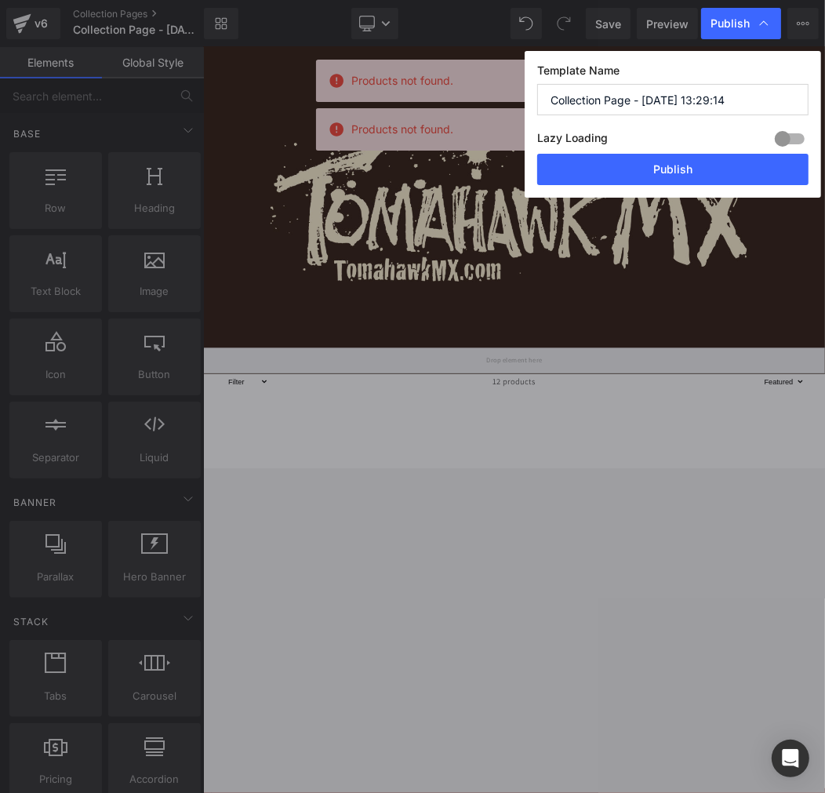
click at [677, 104] on input "Collection Page - Aug 27, 13:29:14" at bounding box center [672, 99] width 271 height 31
paste input "Tomahawk MX"
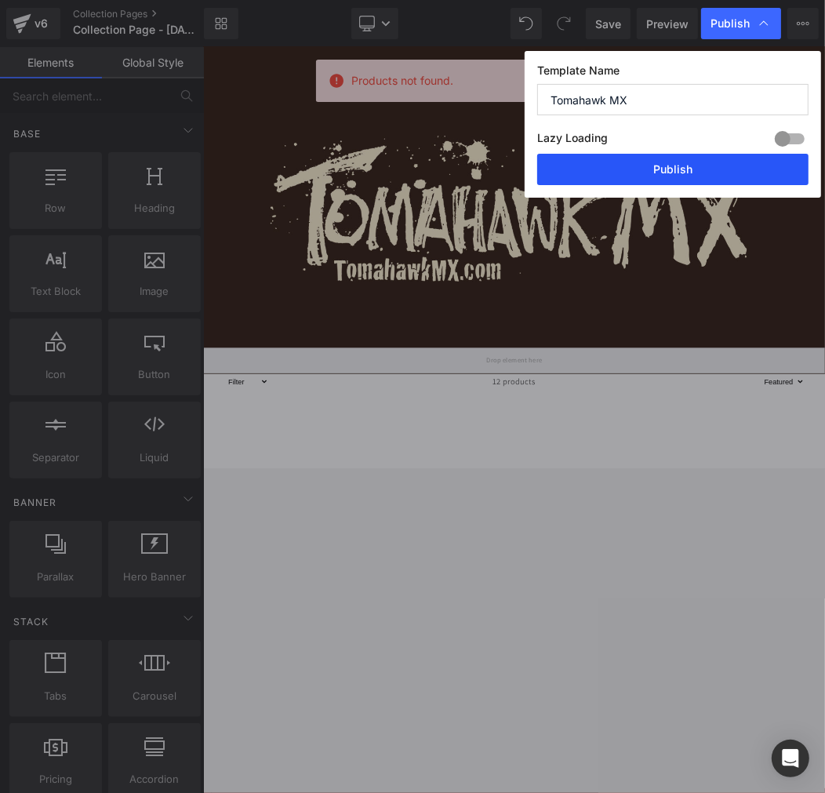
type input "Tomahawk MX"
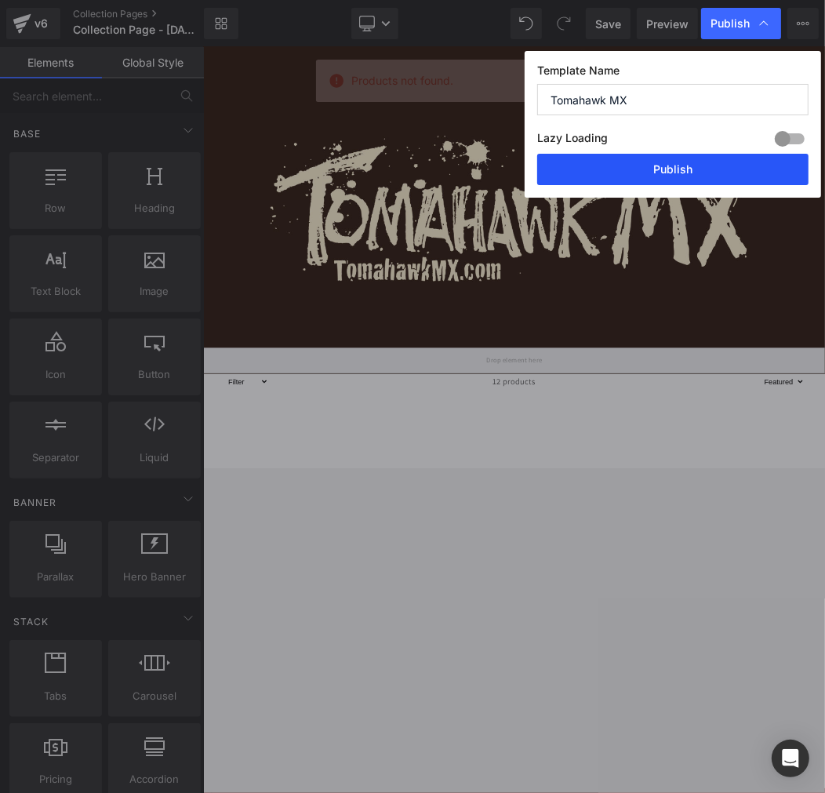
click at [656, 175] on button "Publish" at bounding box center [672, 169] width 271 height 31
